Goal: Check status: Check status

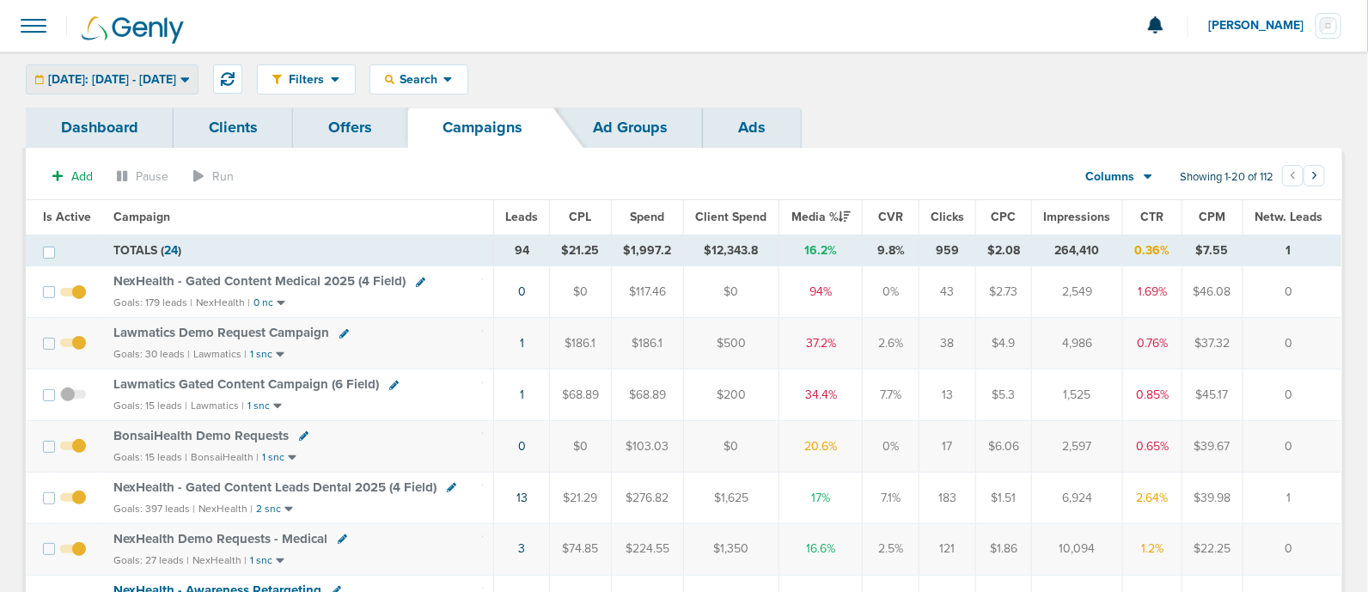
click at [190, 82] on icon at bounding box center [184, 79] width 9 height 15
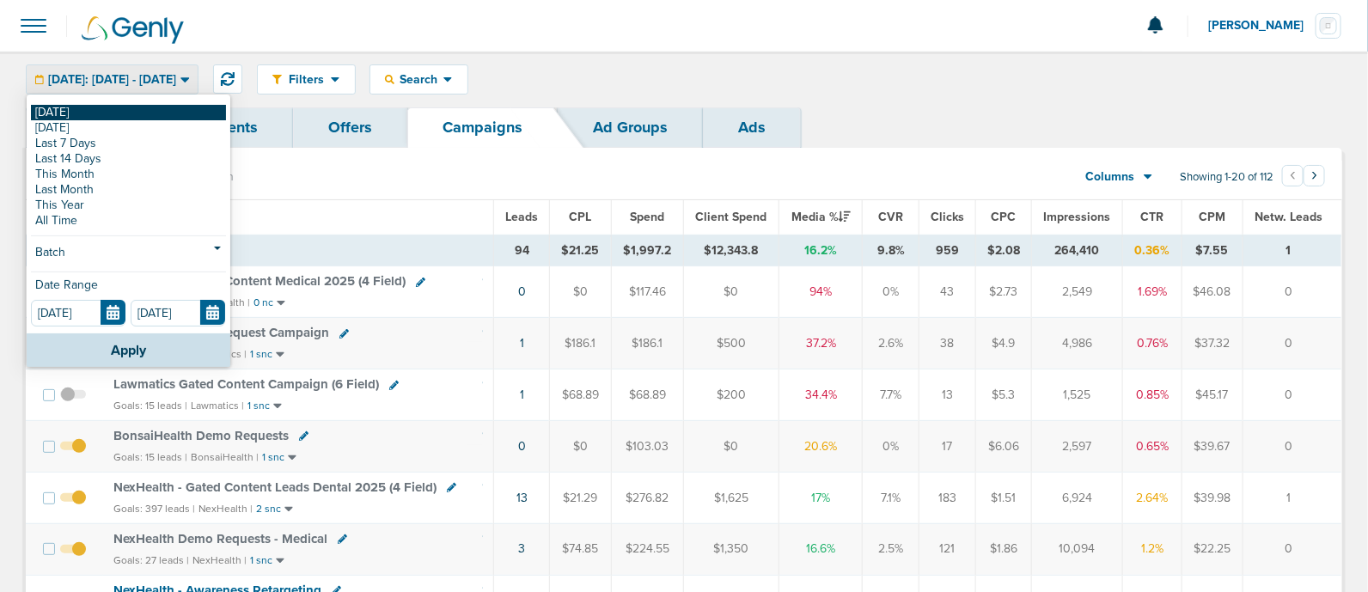
click at [77, 107] on link "[DATE]" at bounding box center [128, 112] width 195 height 15
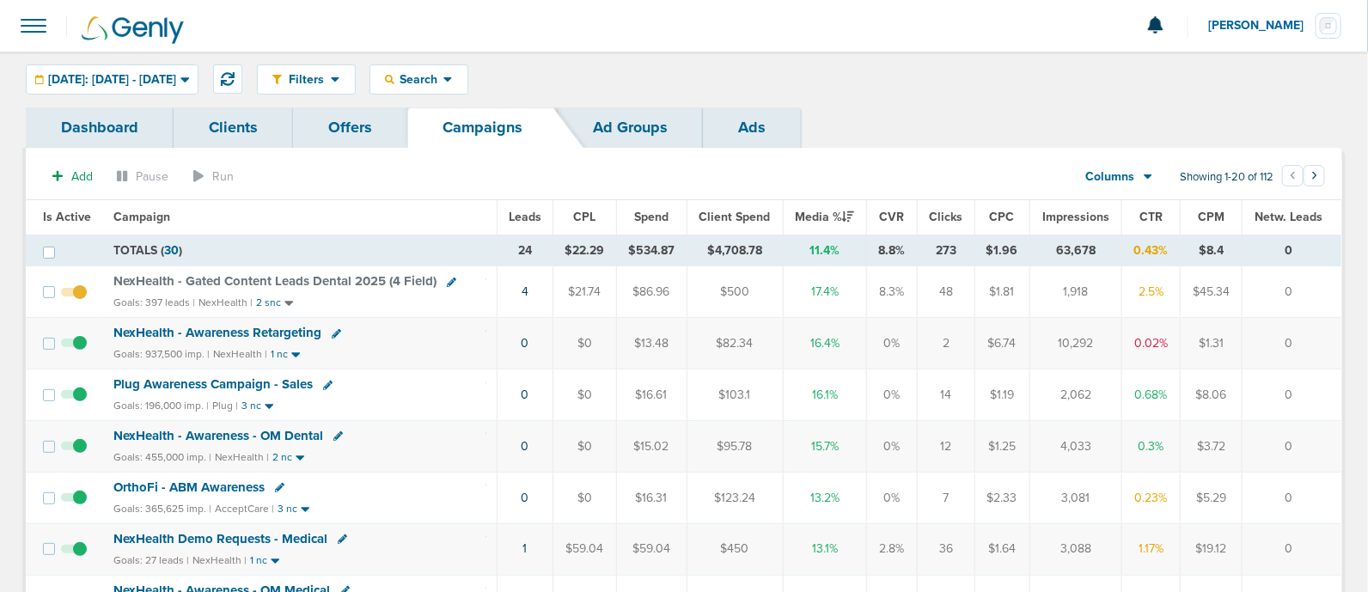
click at [391, 273] on span "NexHealth - Gated Content Leads Dental 2025 (4 Field)" at bounding box center [274, 280] width 323 height 15
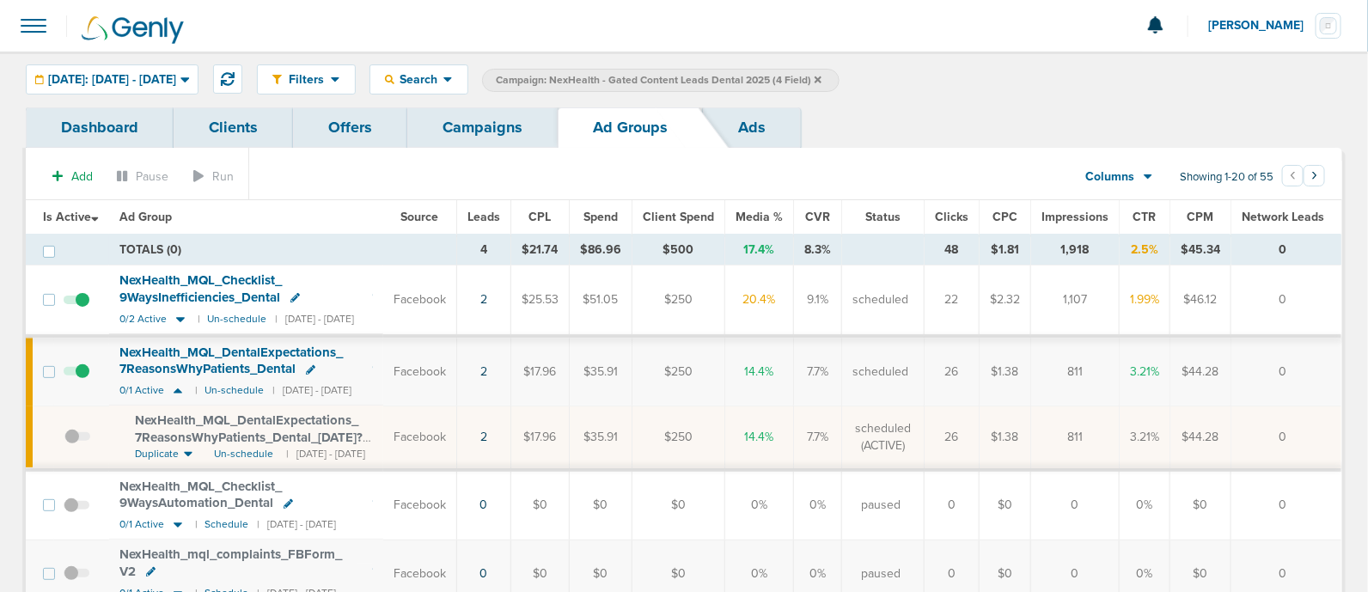
click at [527, 116] on link "Campaigns" at bounding box center [482, 127] width 150 height 40
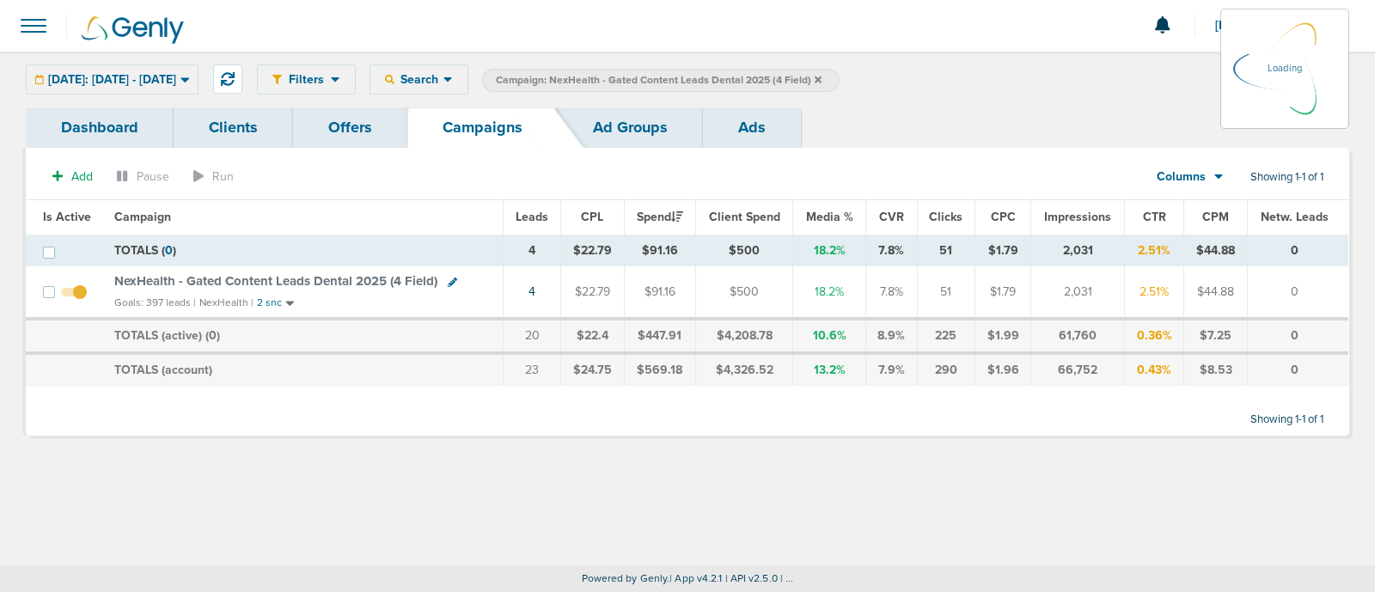
click at [821, 75] on icon at bounding box center [817, 80] width 7 height 10
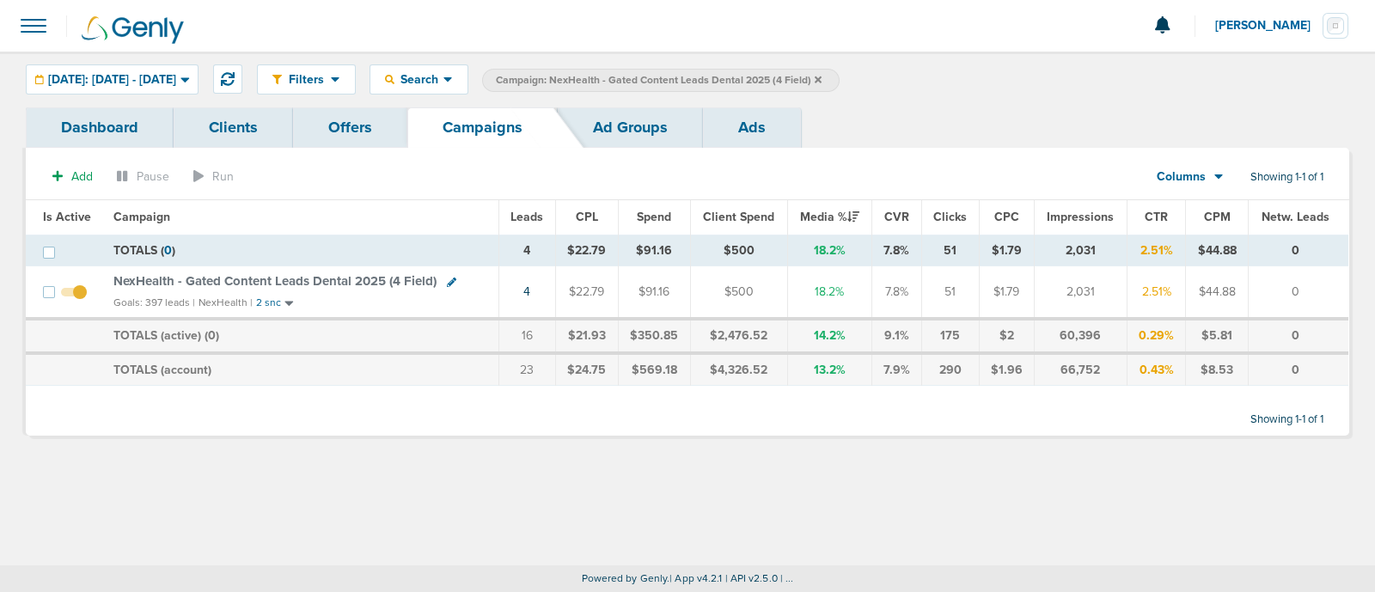
click at [821, 77] on icon at bounding box center [817, 80] width 7 height 10
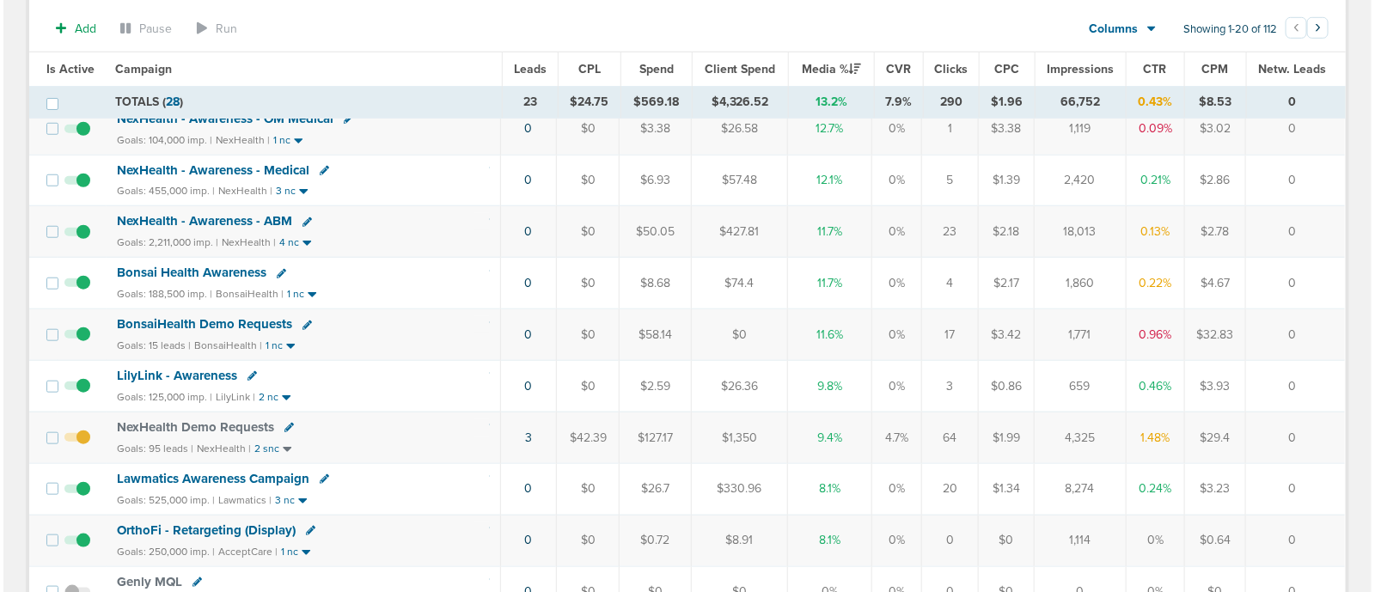
scroll to position [537, 0]
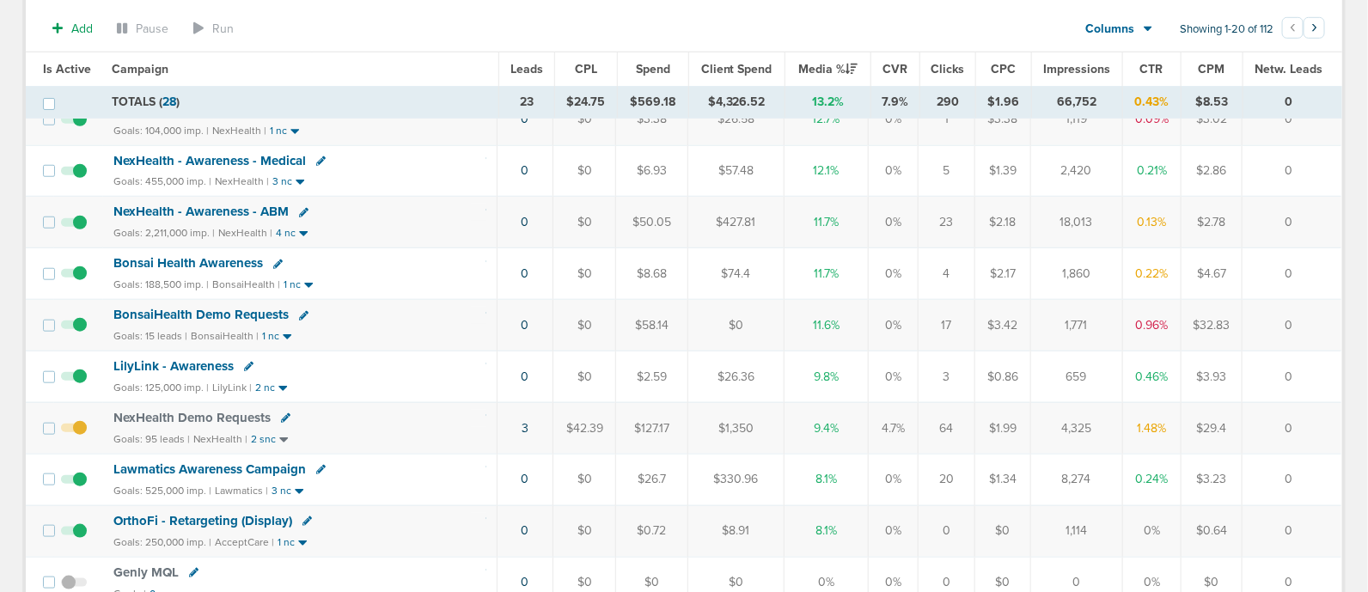
click at [301, 311] on icon at bounding box center [303, 315] width 9 height 9
select select
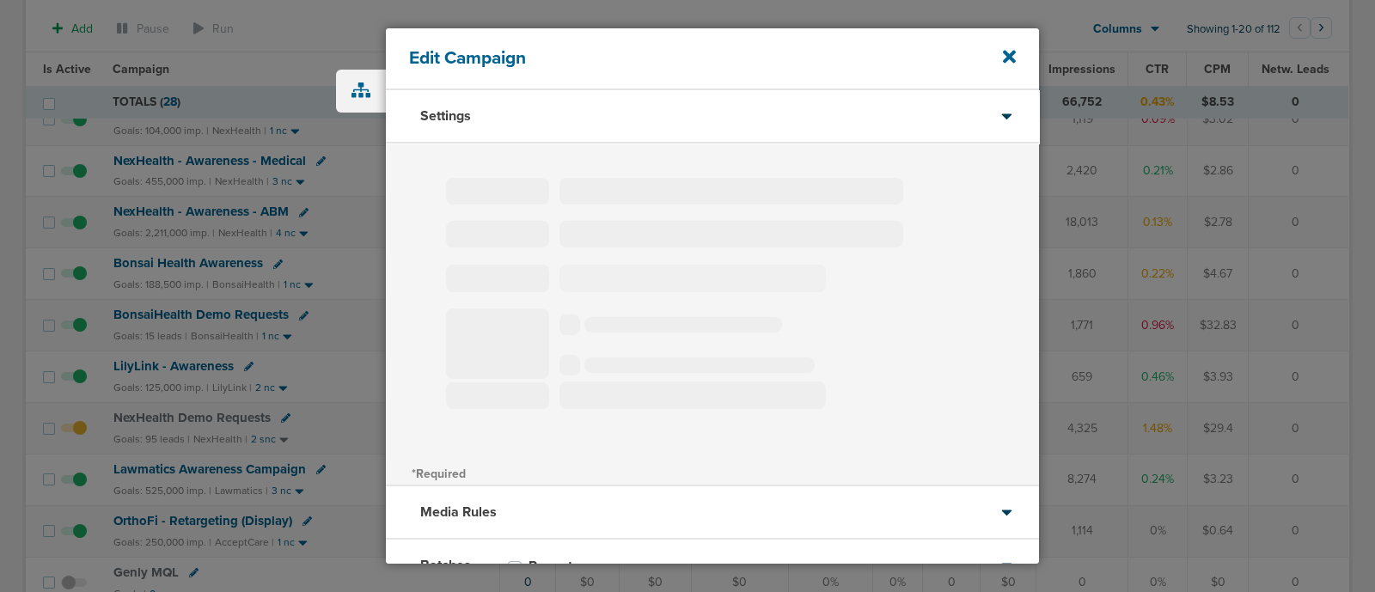
type input "BonsaiHealth Demo Requests"
select select "Leads"
radio input "true"
select select "readOnly"
select select "2"
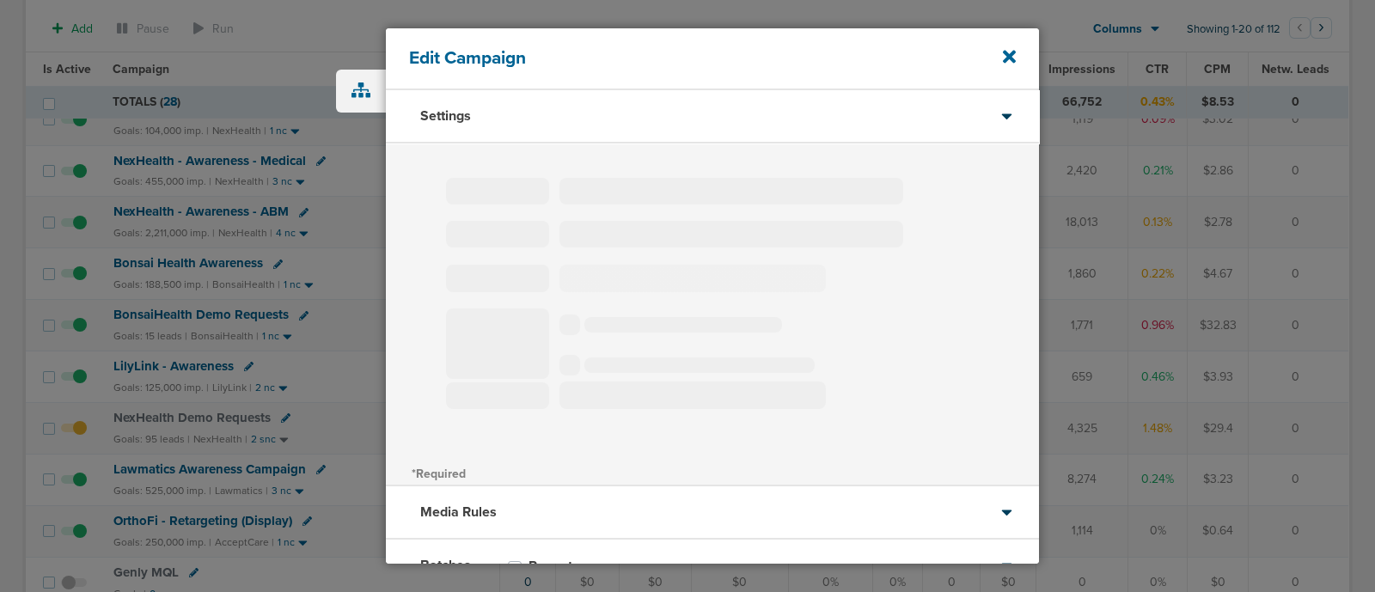
select select "3"
select select "4"
select select "6"
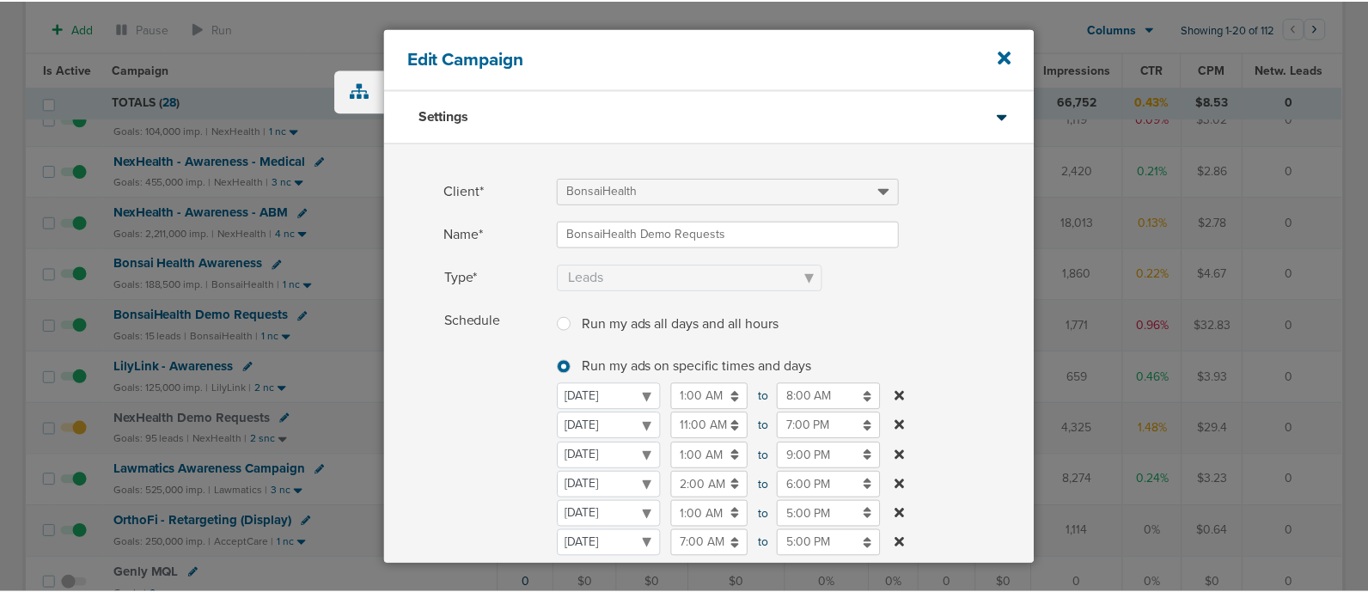
scroll to position [107, 0]
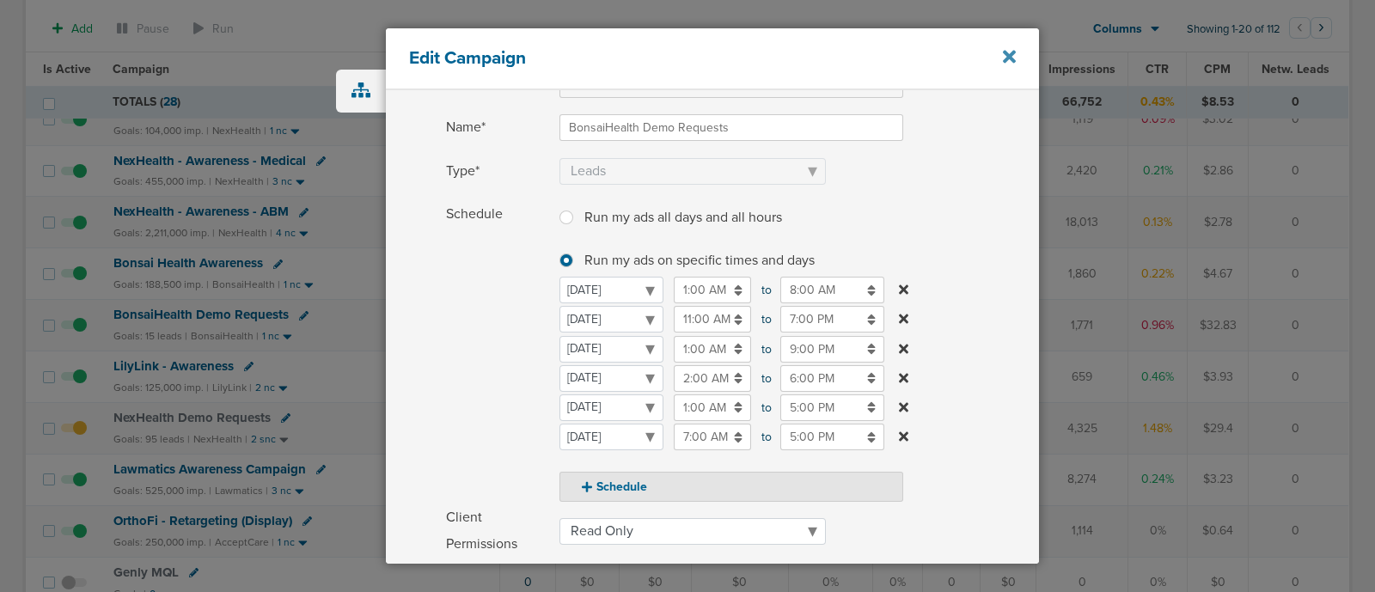
click at [1008, 58] on icon at bounding box center [1009, 57] width 13 height 13
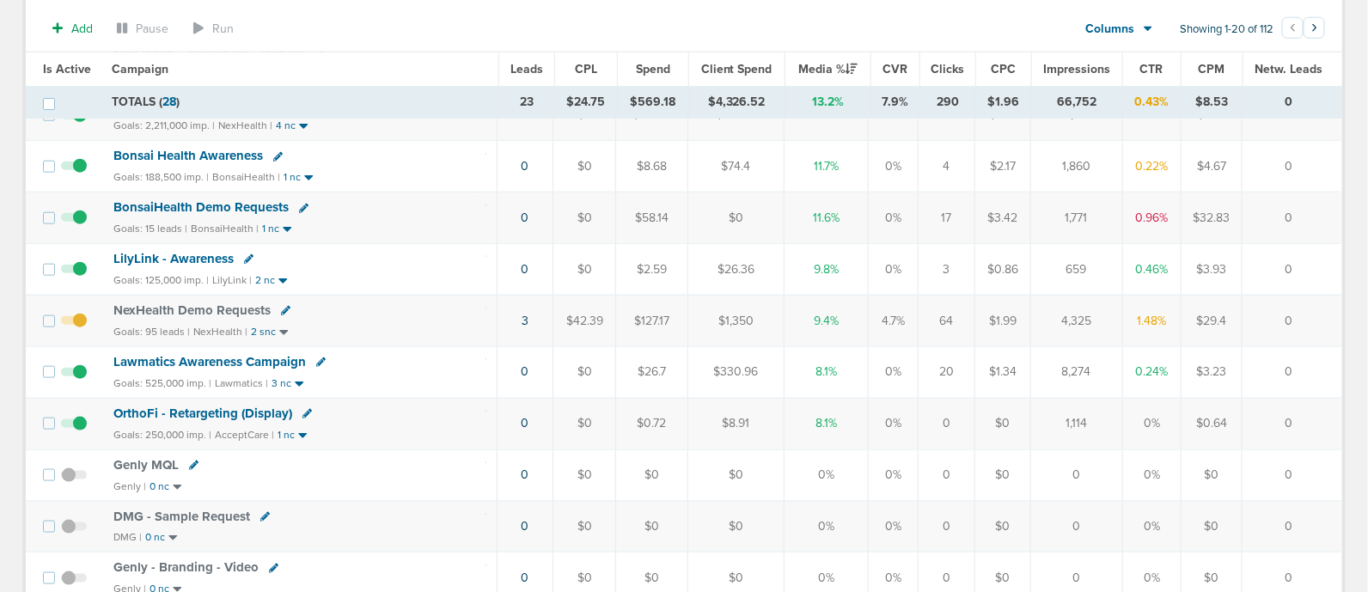
scroll to position [751, 0]
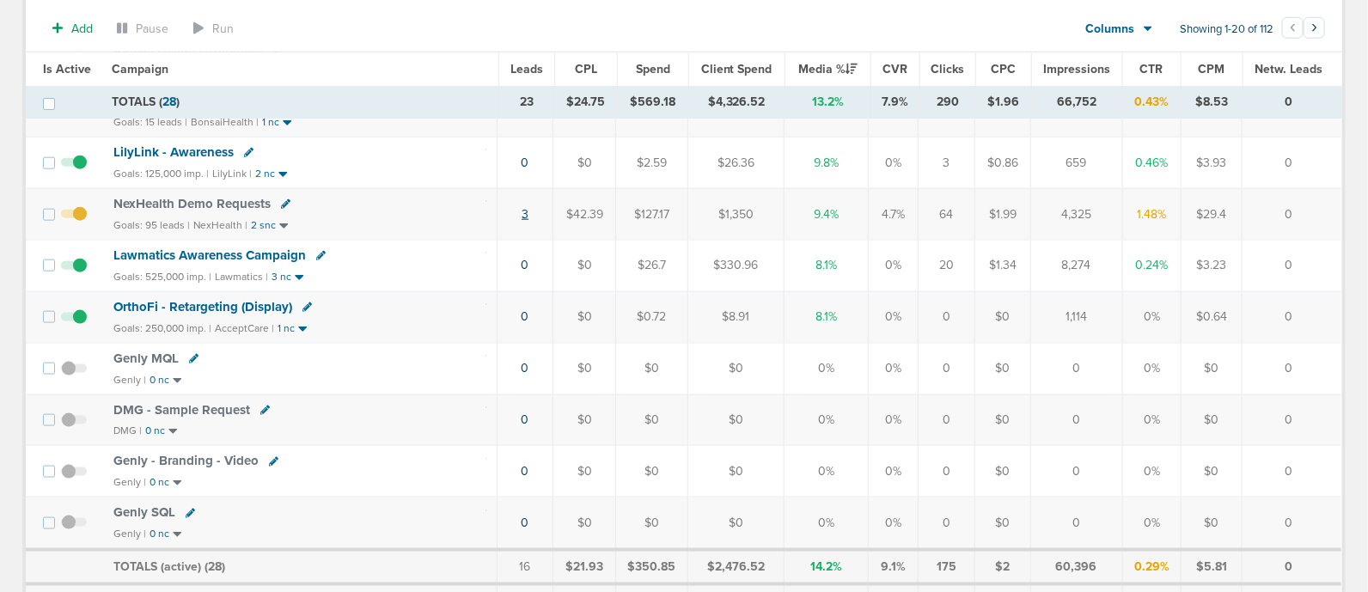
click at [527, 207] on link "3" at bounding box center [524, 214] width 7 height 15
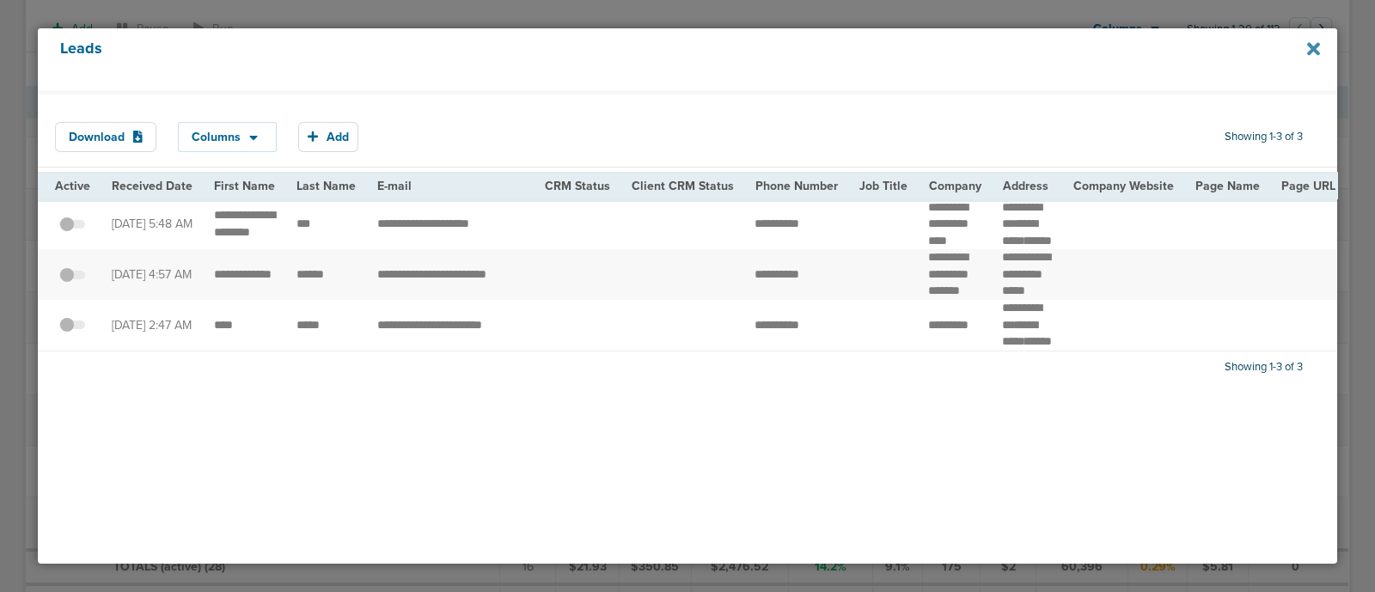
click at [1310, 53] on icon at bounding box center [1313, 48] width 13 height 13
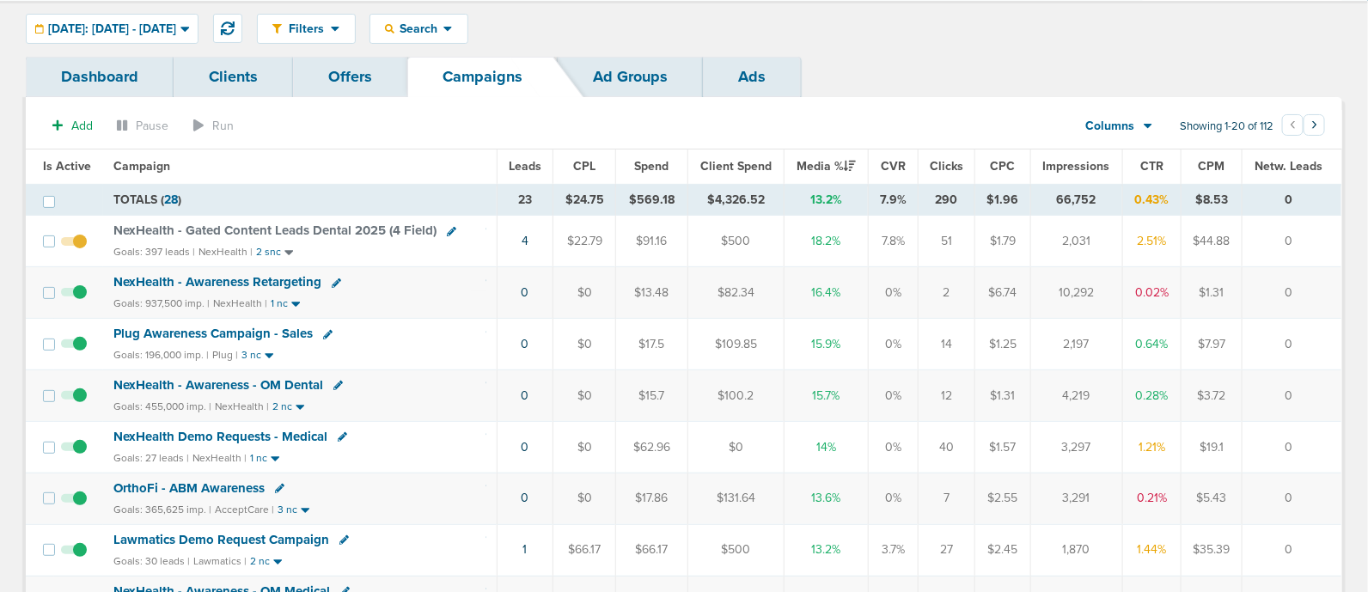
scroll to position [0, 0]
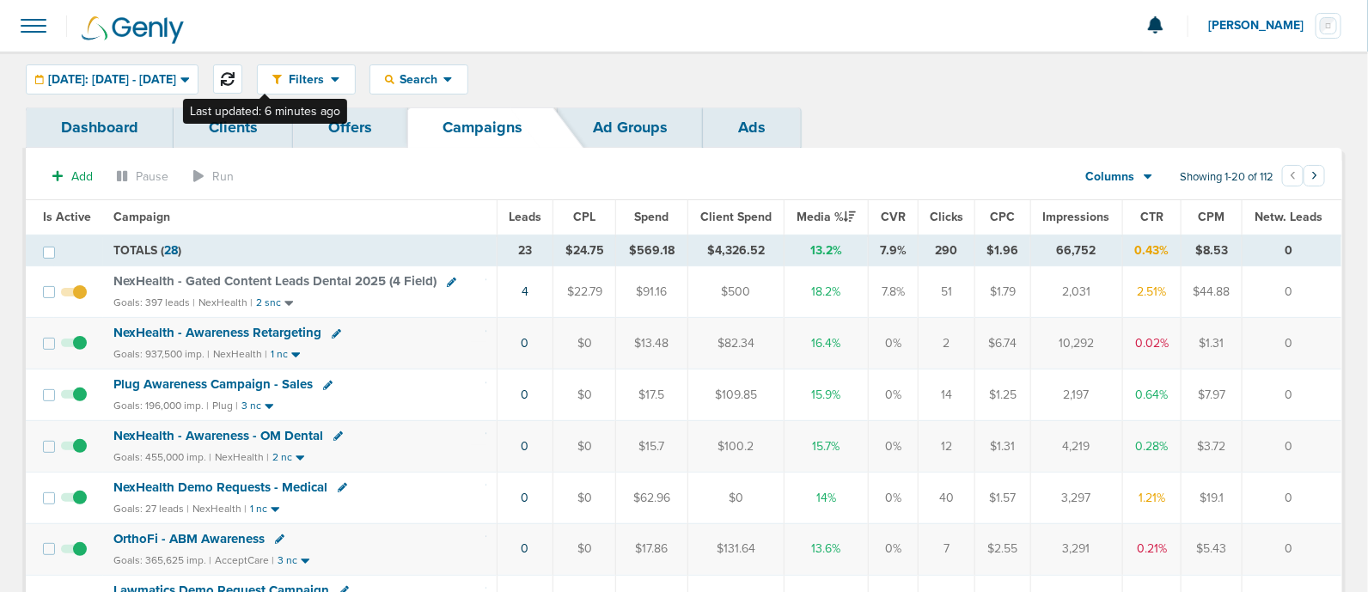
click at [242, 79] on button at bounding box center [227, 78] width 29 height 29
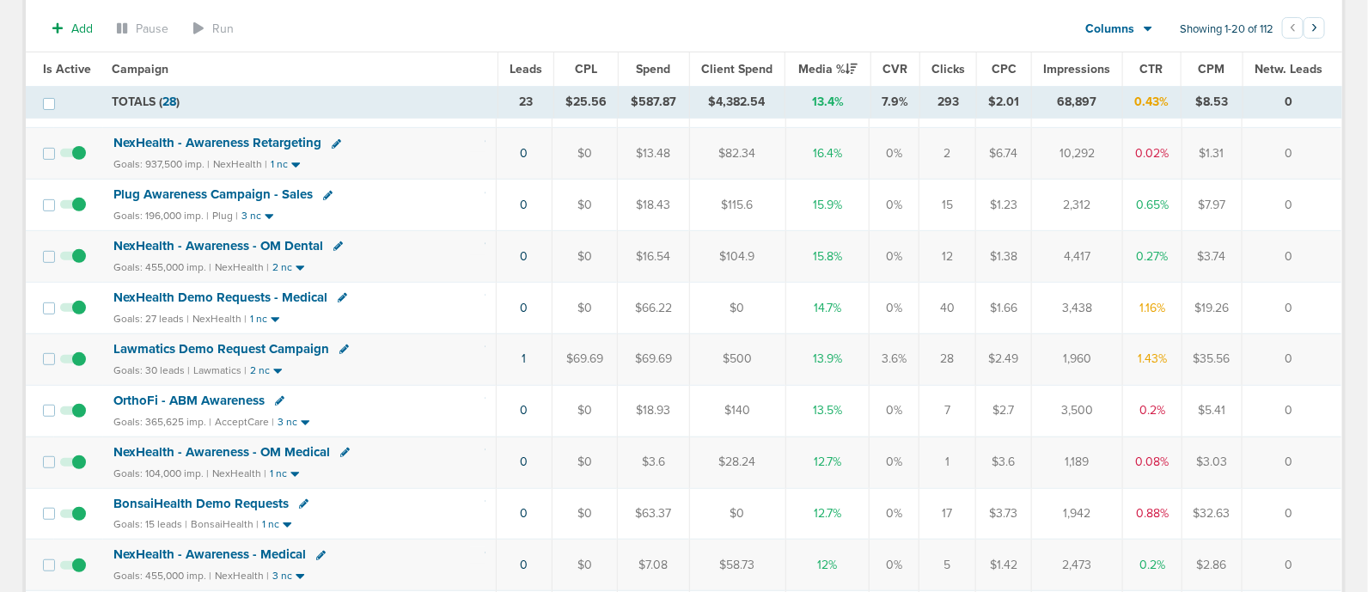
scroll to position [214, 0]
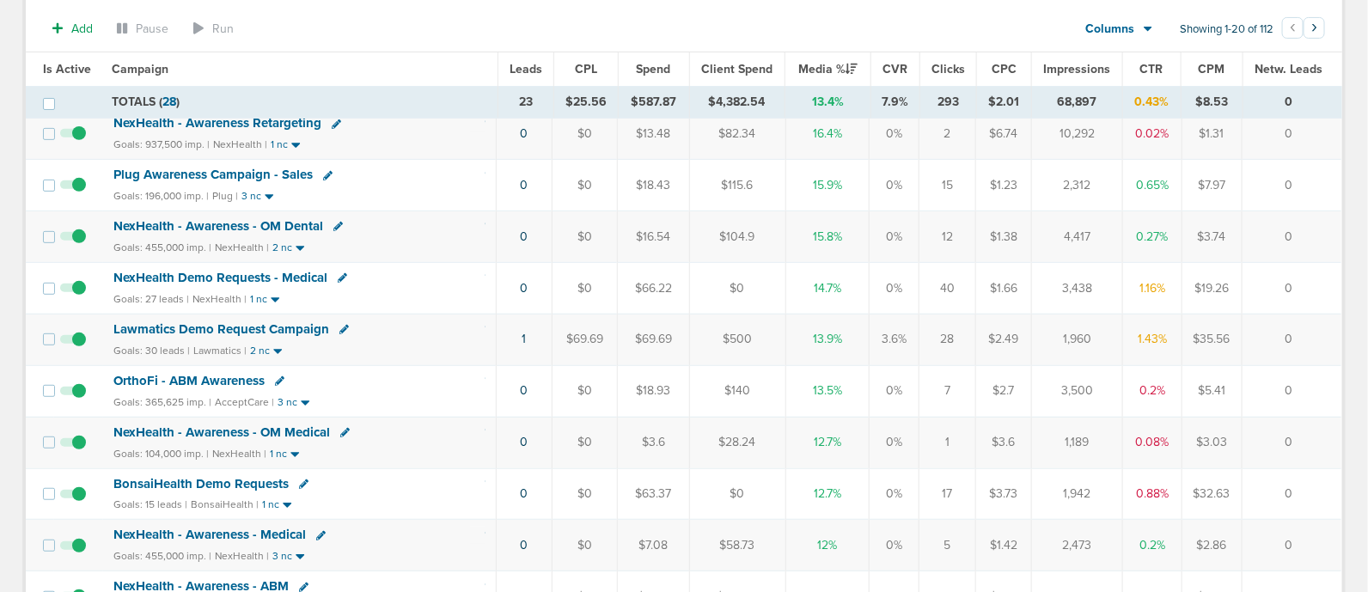
click at [241, 321] on span "Lawmatics Demo Request Campaign" at bounding box center [221, 328] width 216 height 15
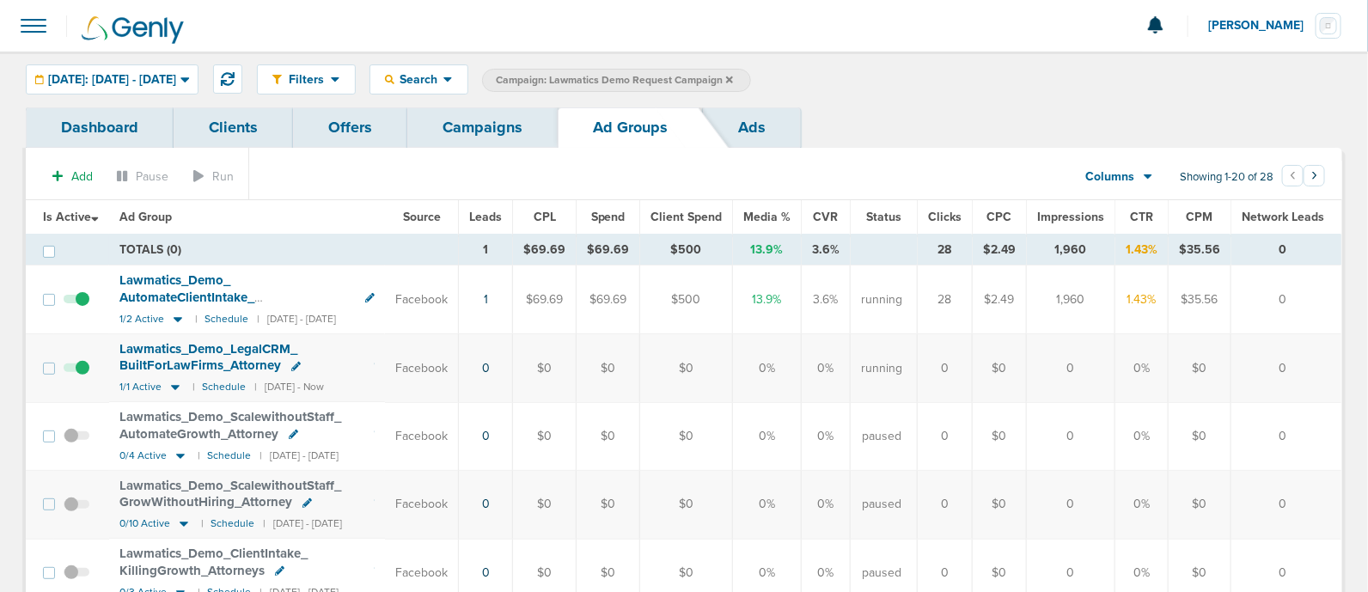
click at [494, 124] on link "Campaigns" at bounding box center [482, 127] width 150 height 40
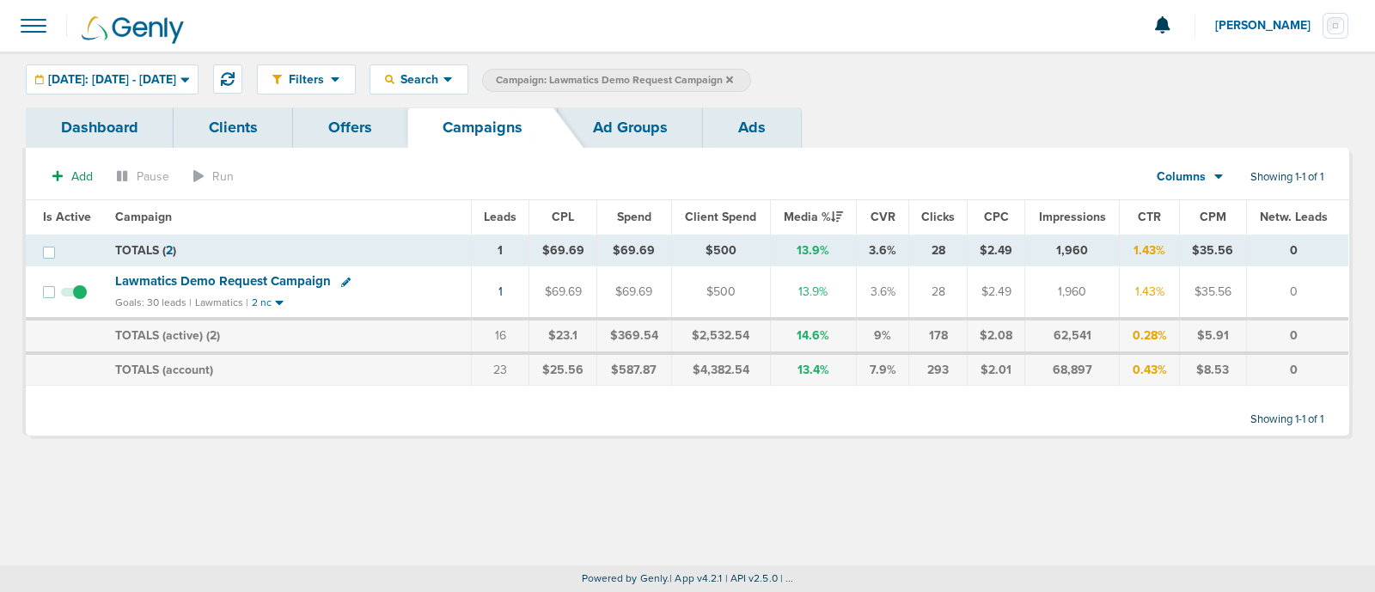
click at [751, 85] on label "Campaign: Lawmatics Demo Request Campaign" at bounding box center [616, 80] width 269 height 23
click at [733, 77] on icon at bounding box center [729, 79] width 7 height 7
